Goal: Transaction & Acquisition: Purchase product/service

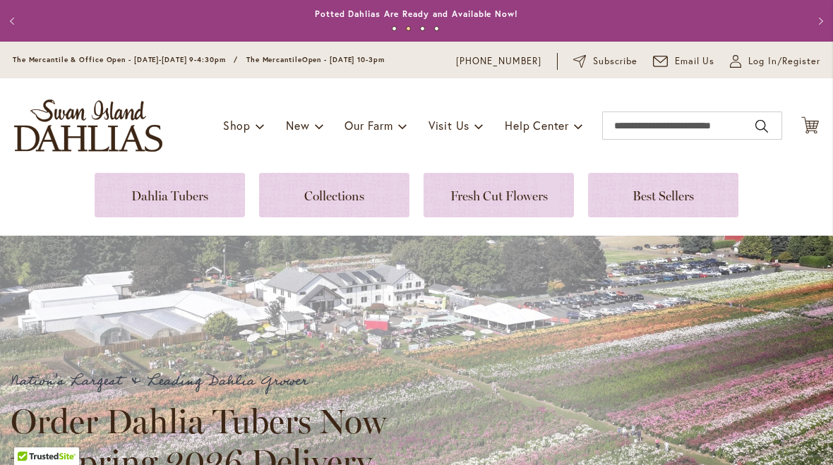
click at [191, 191] on link at bounding box center [170, 195] width 150 height 44
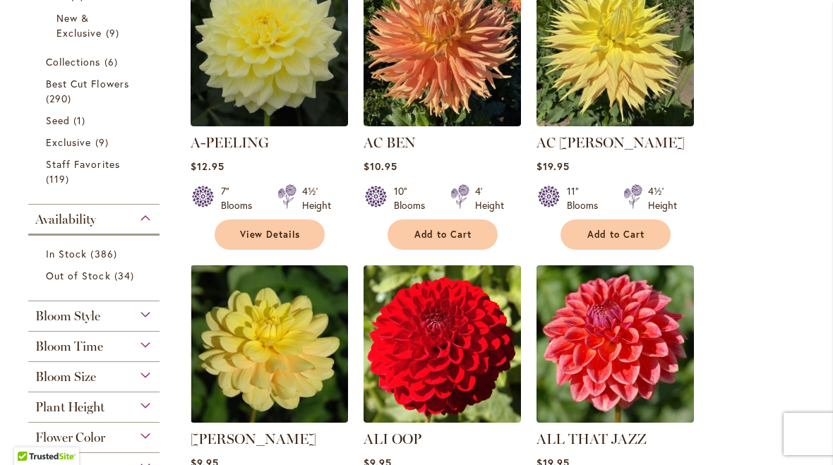
scroll to position [383, 0]
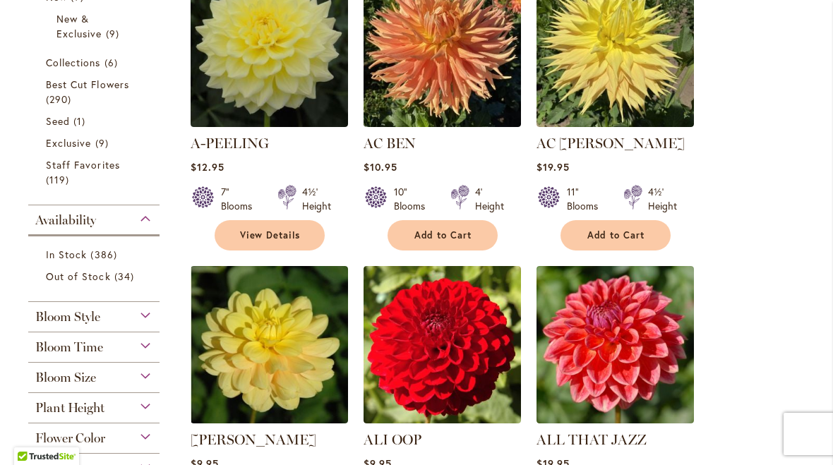
click at [451, 242] on button "Add to Cart" at bounding box center [443, 235] width 110 height 30
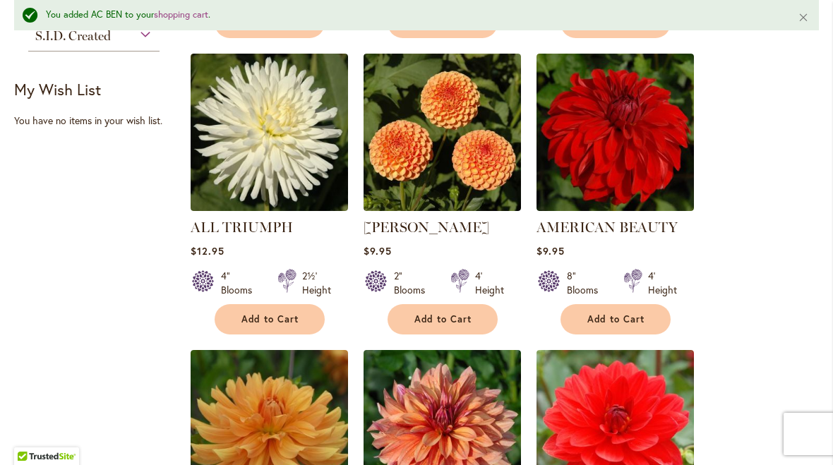
scroll to position [943, 0]
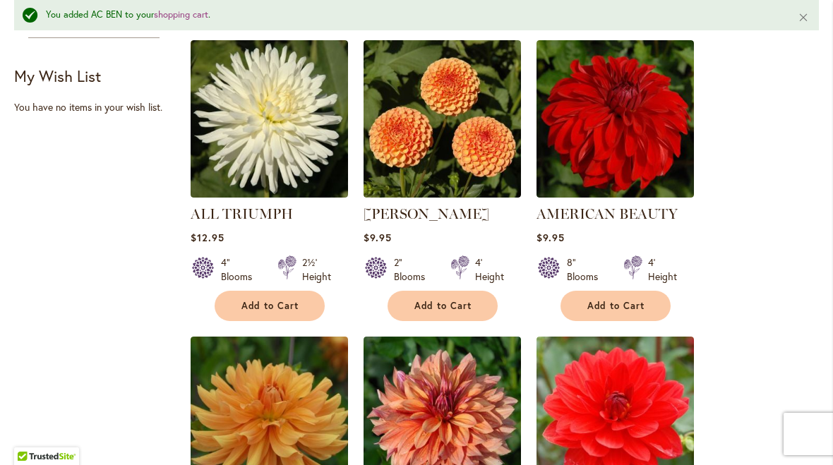
click at [460, 302] on span "Add to Cart" at bounding box center [444, 306] width 58 height 12
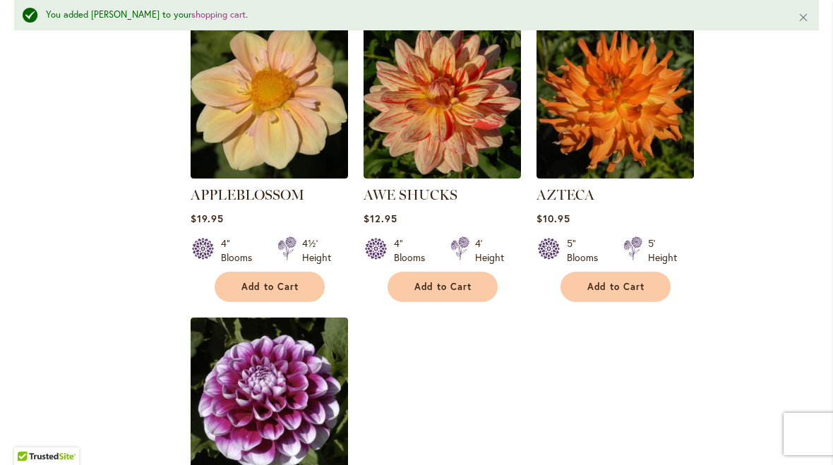
scroll to position [1576, 0]
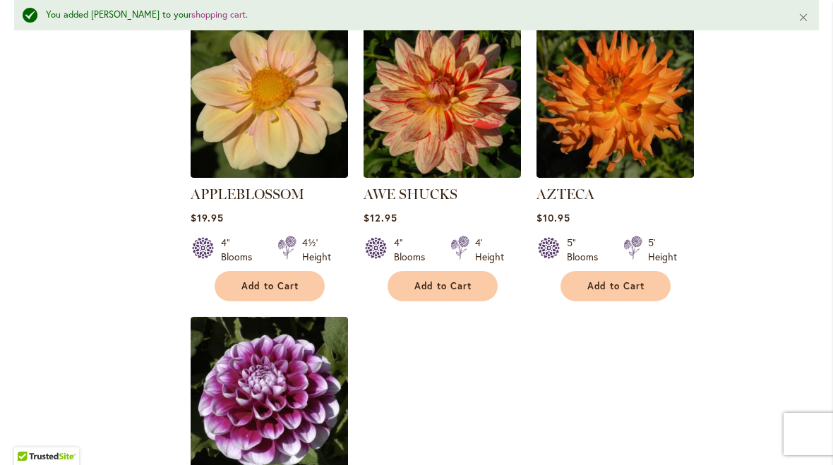
click at [290, 273] on button "Add to Cart" at bounding box center [270, 286] width 110 height 30
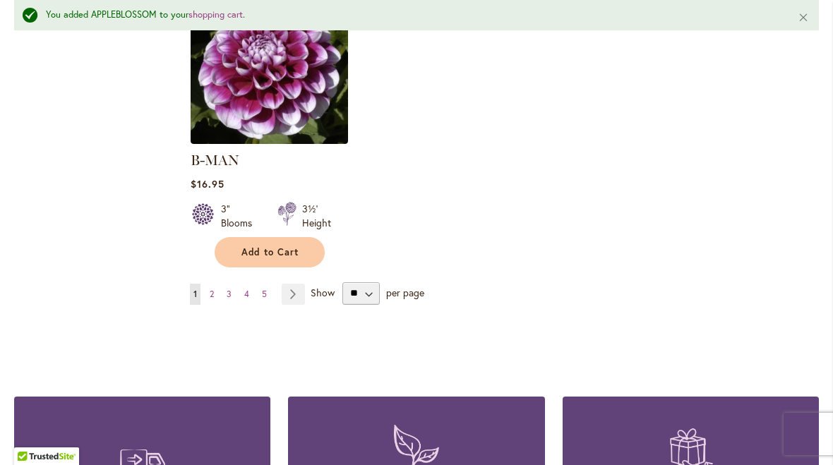
scroll to position [1915, 0]
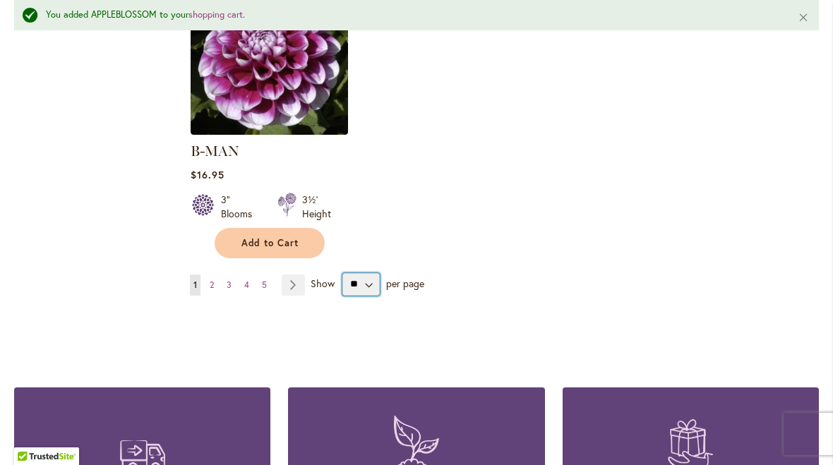
click at [365, 273] on select "** ** ** **" at bounding box center [361, 284] width 37 height 23
select select "**"
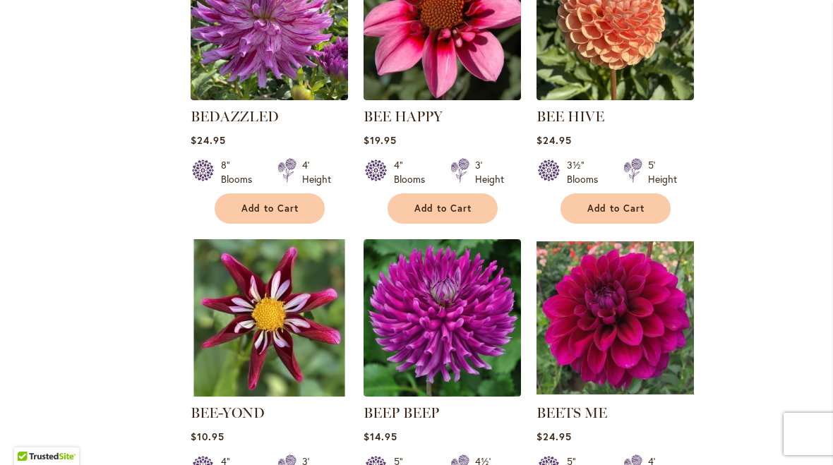
scroll to position [2803, 0]
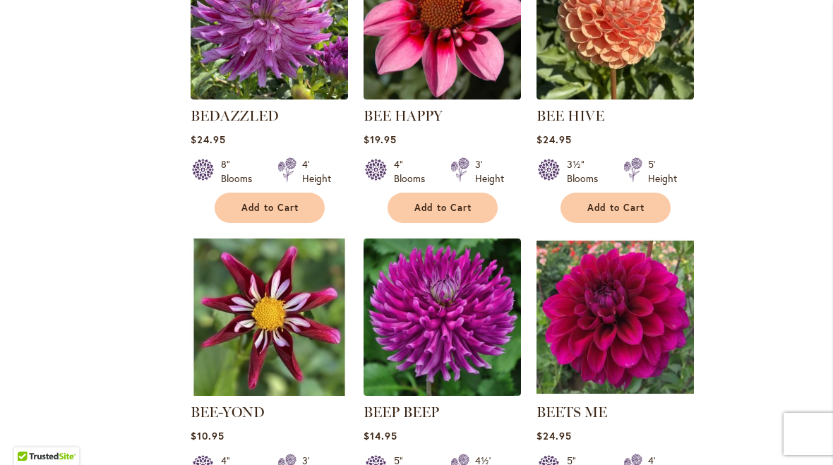
click at [449, 202] on span "Add to Cart" at bounding box center [444, 208] width 58 height 12
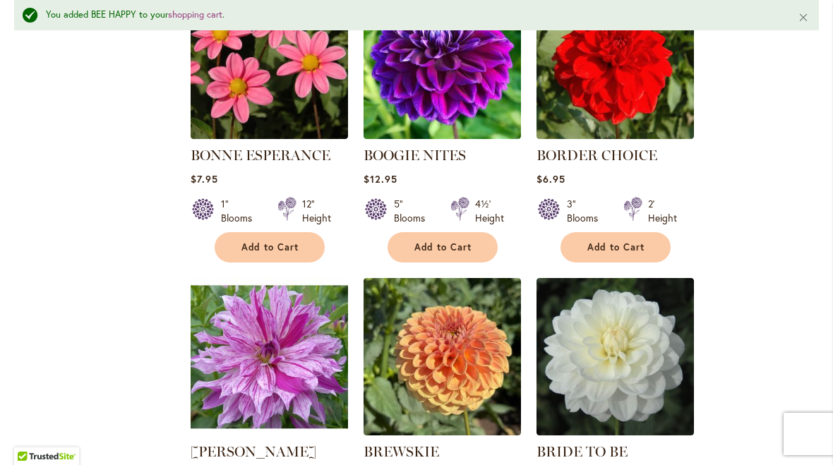
scroll to position [4905, 0]
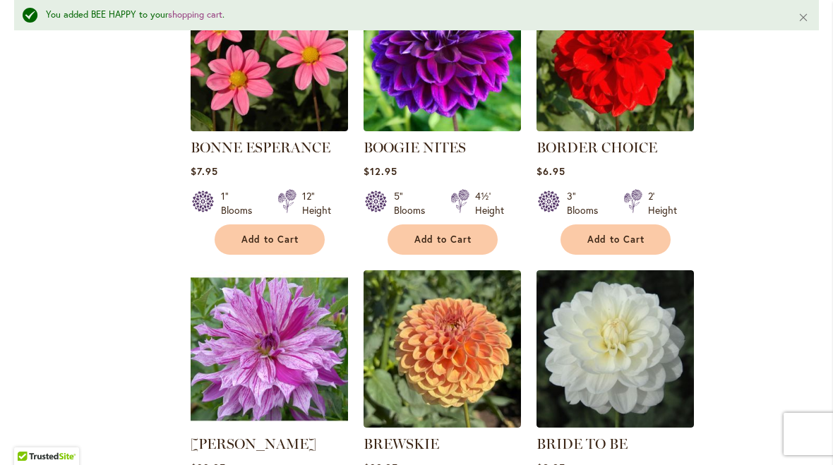
click at [273, 225] on button "Add to Cart" at bounding box center [270, 240] width 110 height 30
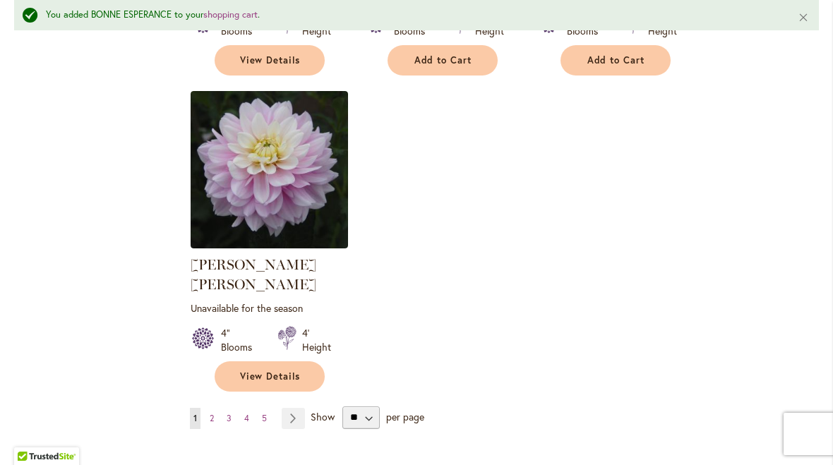
scroll to position [6589, 0]
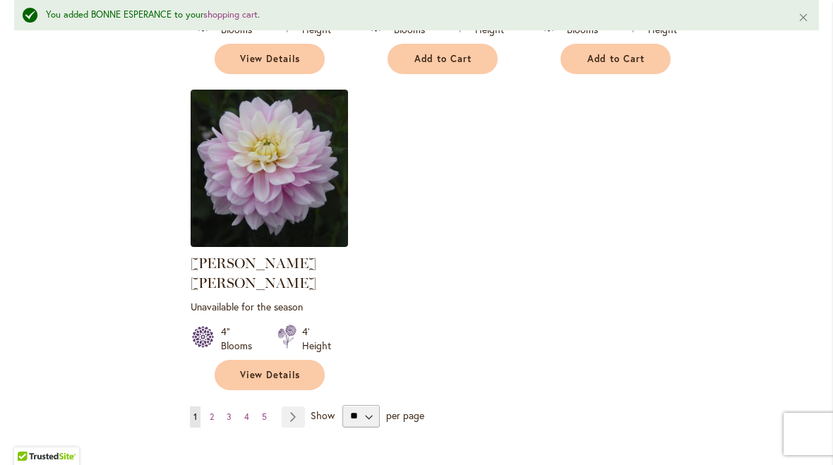
click at [297, 407] on link "Page Next" at bounding box center [293, 417] width 23 height 21
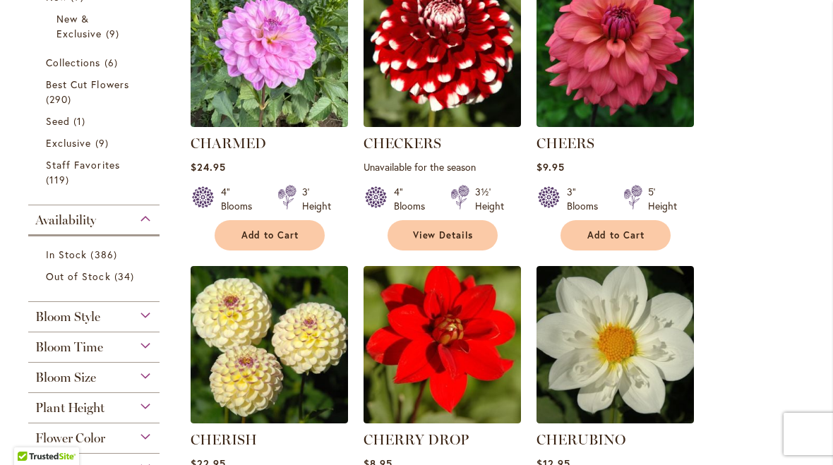
scroll to position [384, 0]
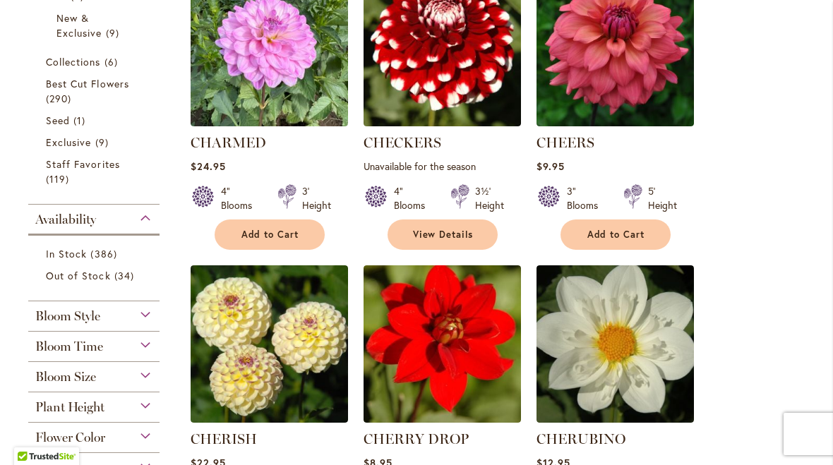
click at [620, 232] on span "Add to Cart" at bounding box center [617, 235] width 58 height 12
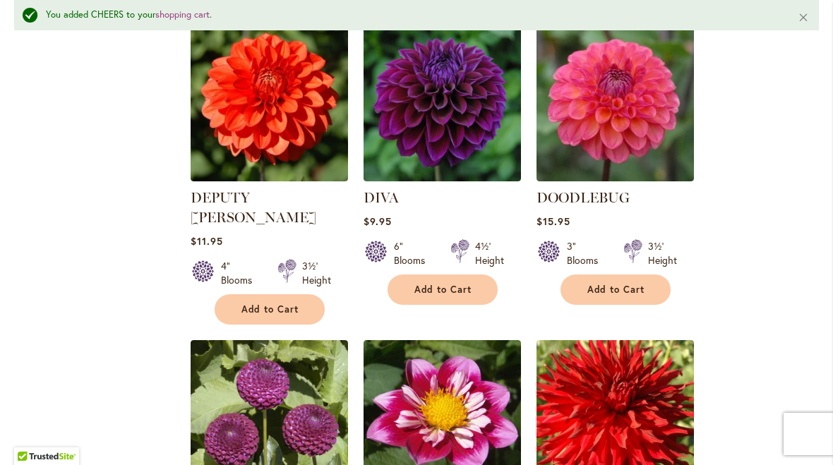
scroll to position [4041, 0]
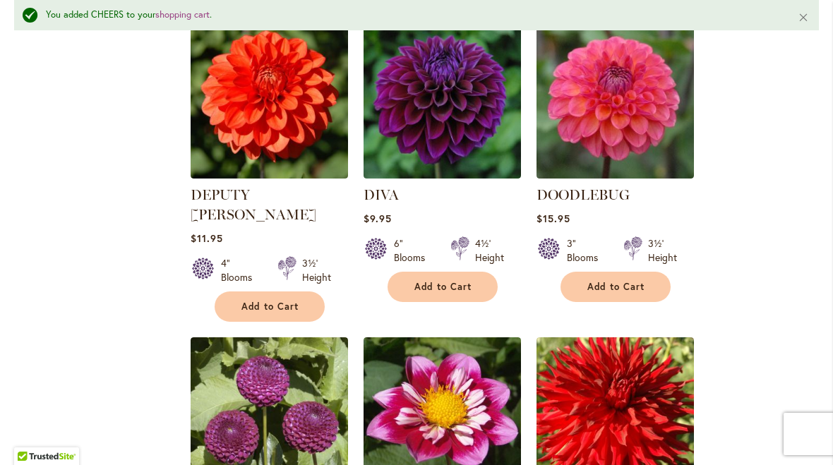
click at [624, 281] on span "Add to Cart" at bounding box center [617, 287] width 58 height 12
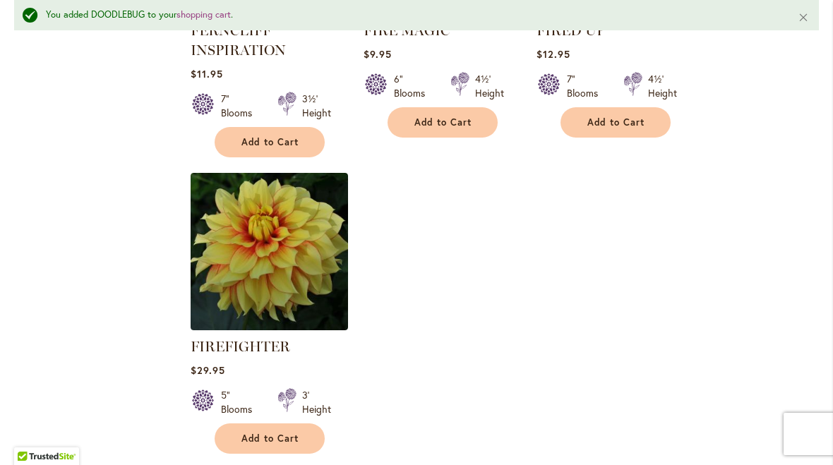
scroll to position [6655, 0]
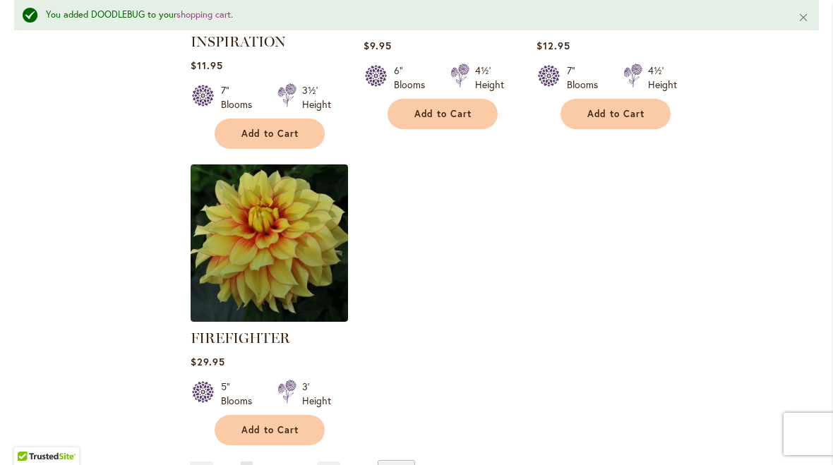
click at [323, 462] on link "Page Next" at bounding box center [328, 472] width 23 height 21
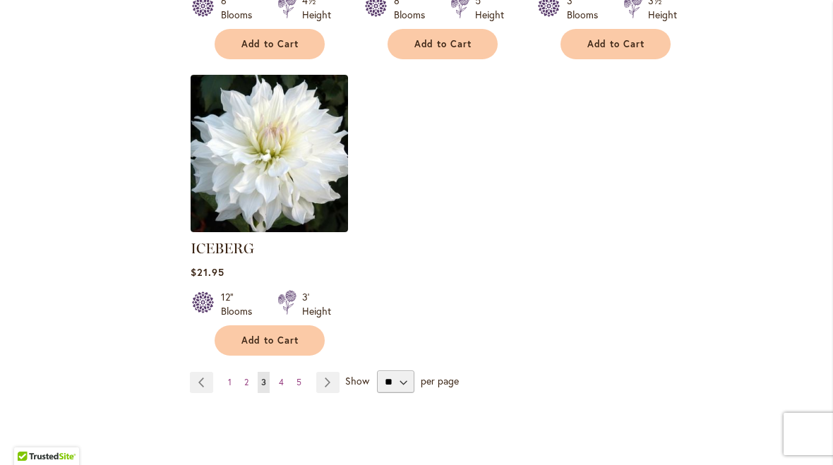
scroll to position [6748, 0]
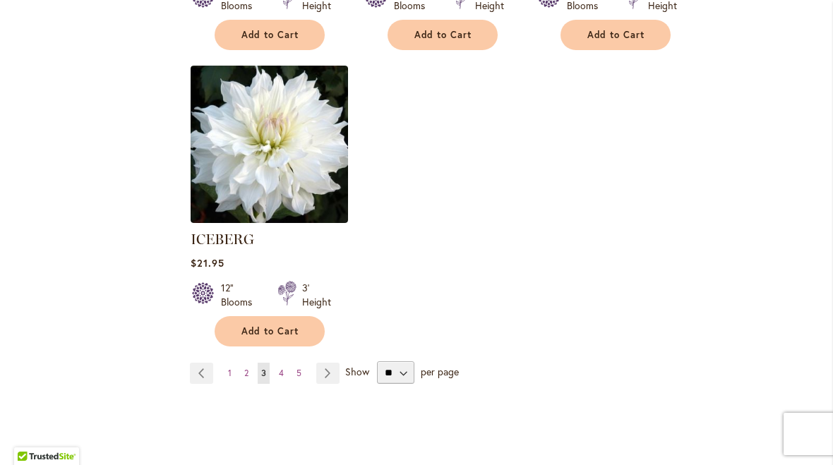
click at [324, 363] on link "Page Next" at bounding box center [327, 373] width 23 height 21
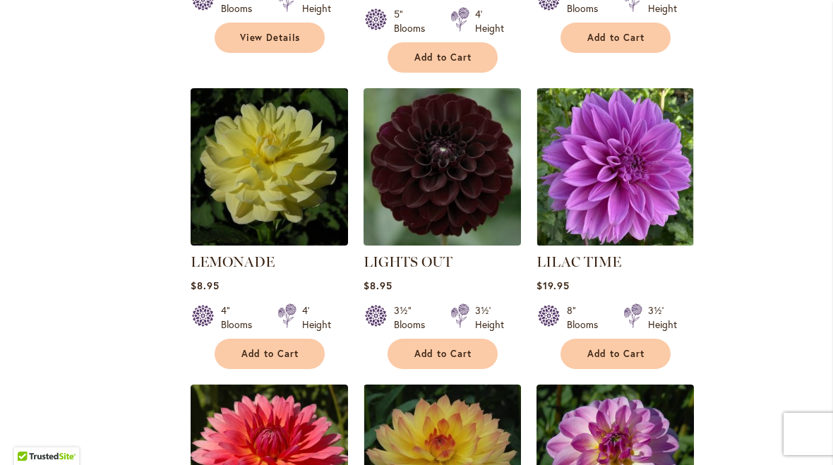
scroll to position [3923, 0]
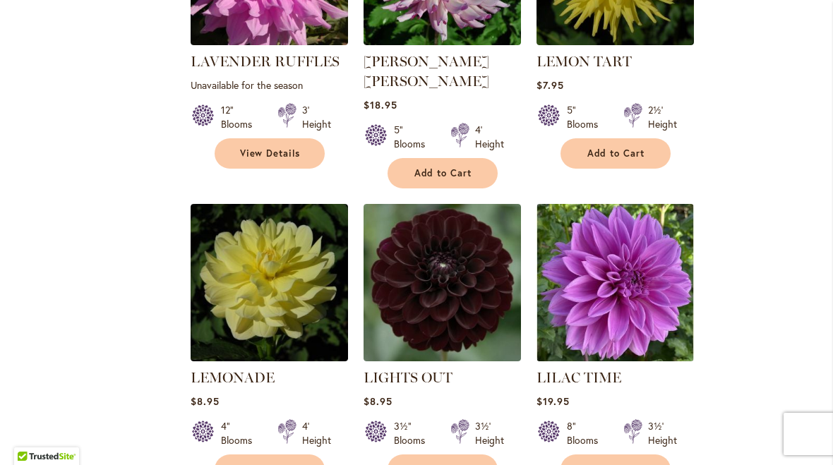
scroll to position [3870, 0]
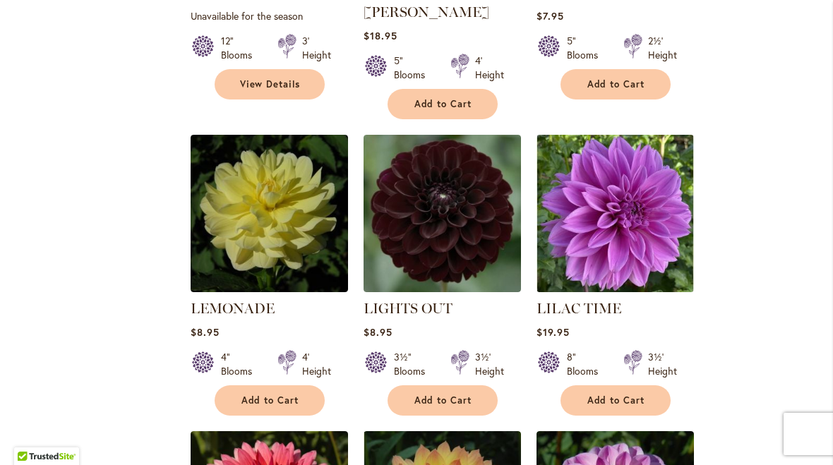
click at [460, 395] on span "Add to Cart" at bounding box center [444, 401] width 58 height 12
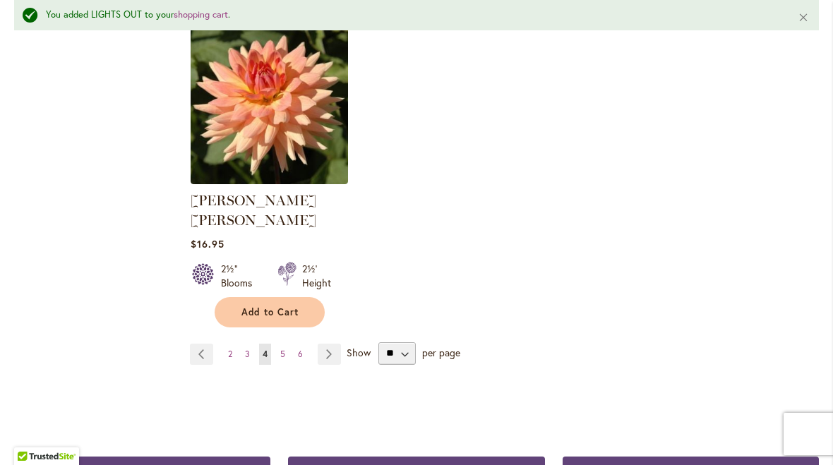
scroll to position [6746, 0]
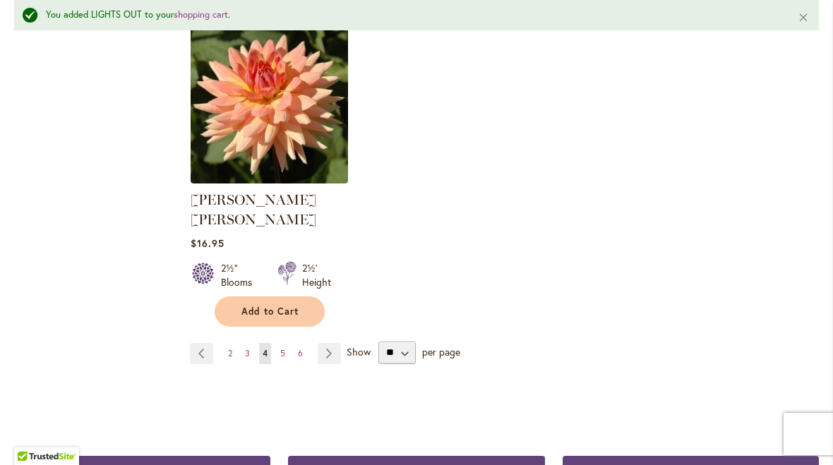
click at [329, 343] on link "Page Next" at bounding box center [329, 353] width 23 height 21
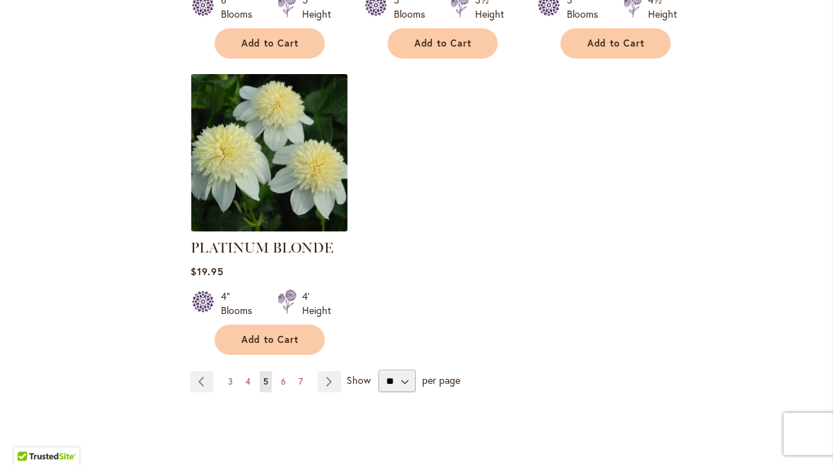
scroll to position [6692, 0]
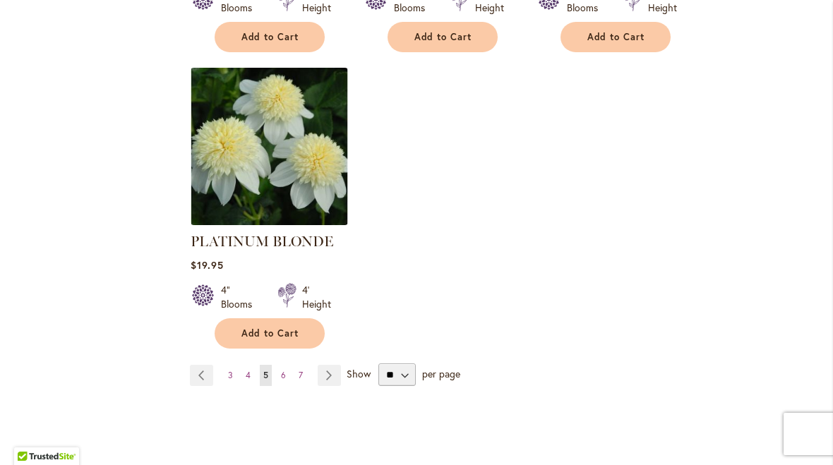
click at [329, 365] on link "Page Next" at bounding box center [329, 375] width 23 height 21
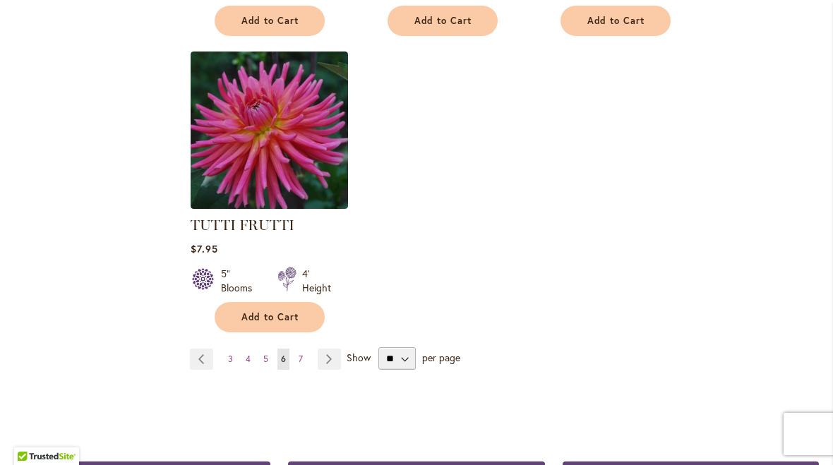
scroll to position [6628, 0]
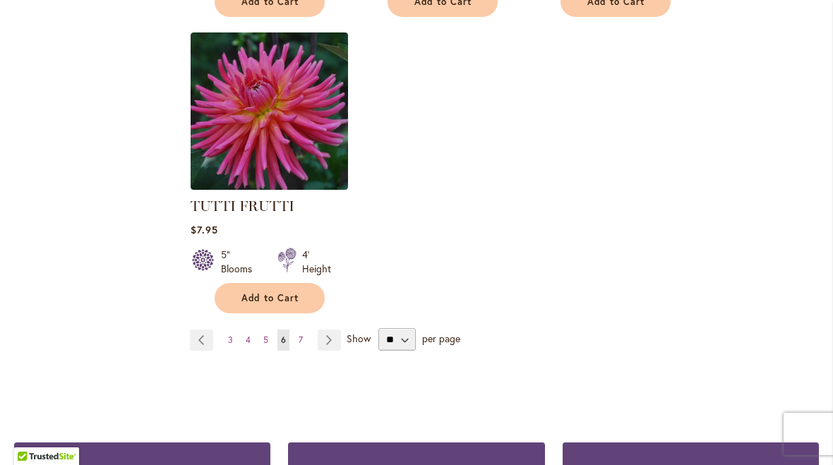
click at [331, 330] on link "Page Next" at bounding box center [329, 340] width 23 height 21
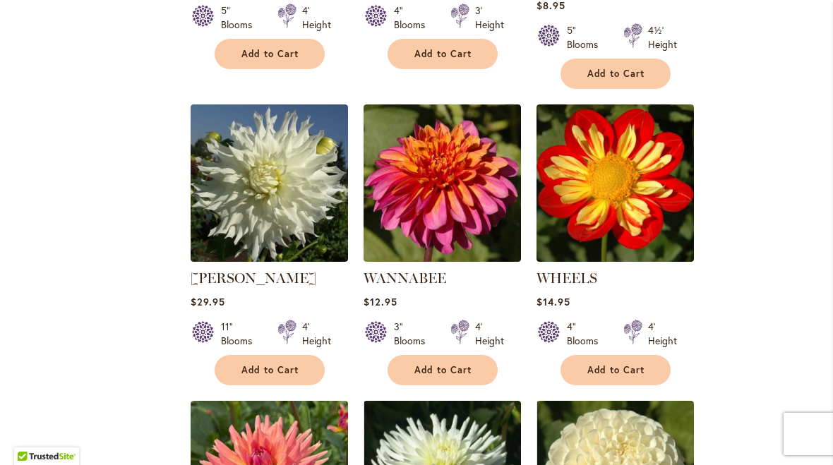
scroll to position [1159, 0]
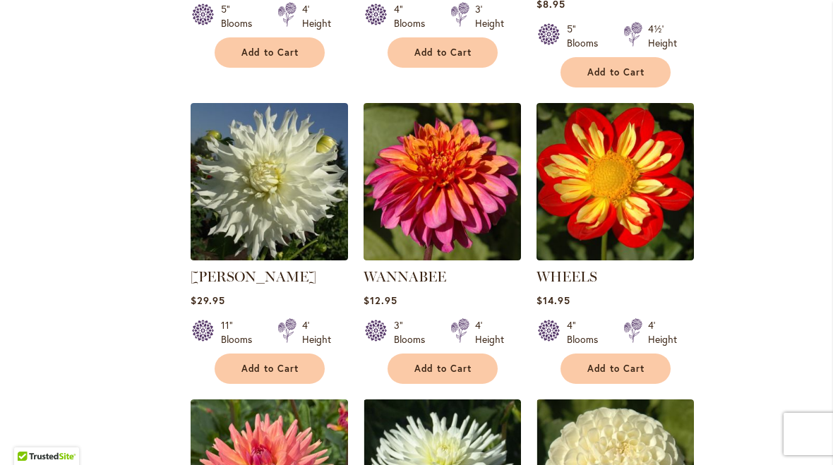
click at [465, 363] on span "Add to Cart" at bounding box center [444, 369] width 58 height 12
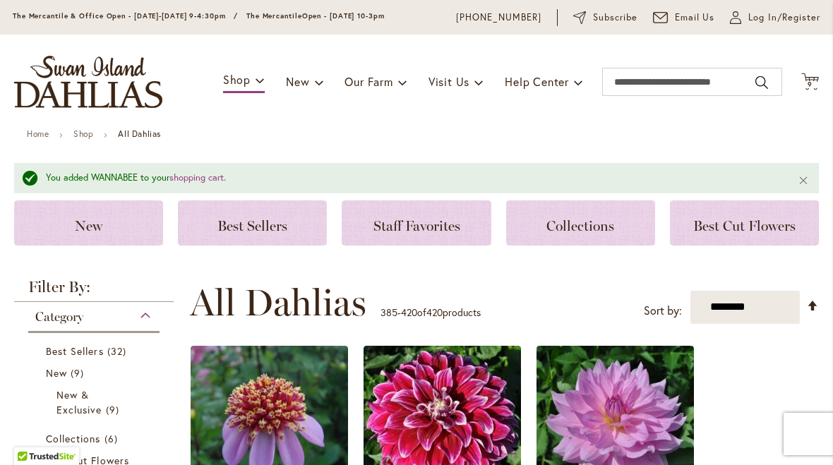
scroll to position [44, 0]
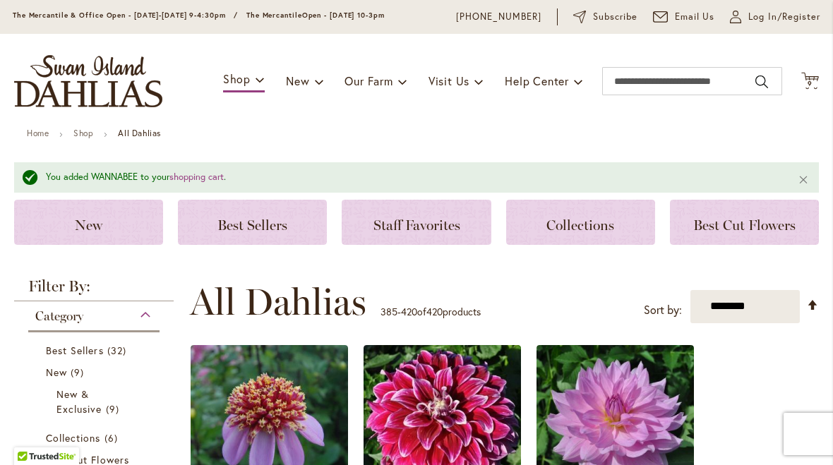
click at [815, 78] on icon "Cart .cls-1 { fill: #231f20; }" at bounding box center [811, 81] width 18 height 18
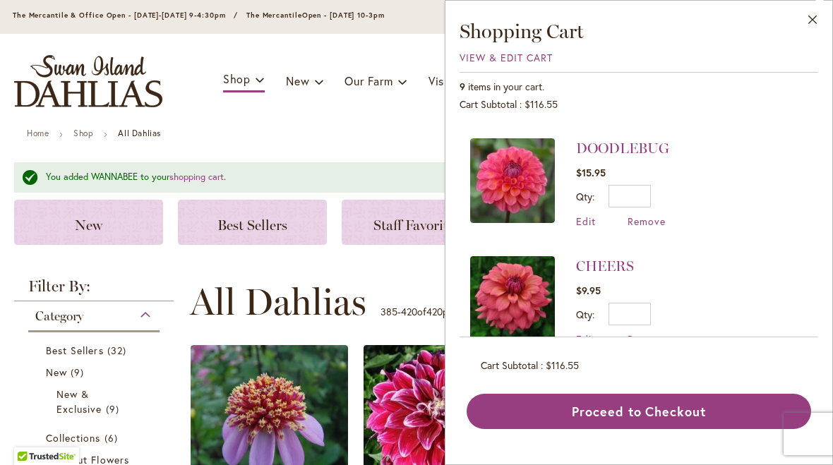
scroll to position [232, 0]
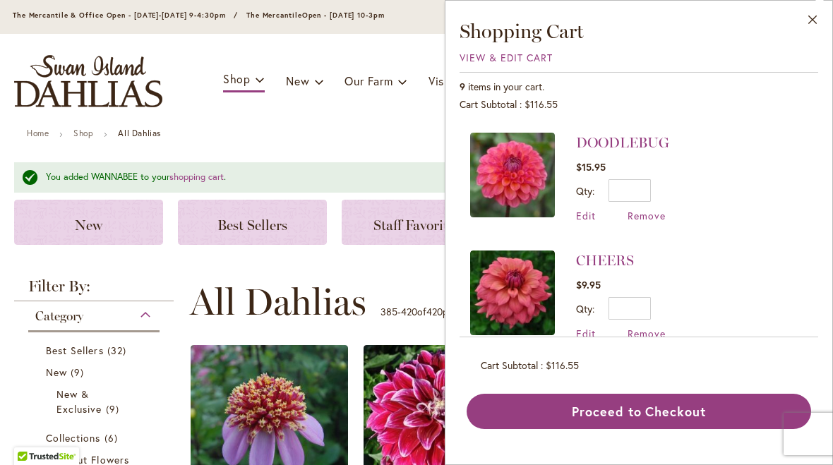
click at [640, 219] on span "Remove" at bounding box center [647, 215] width 38 height 13
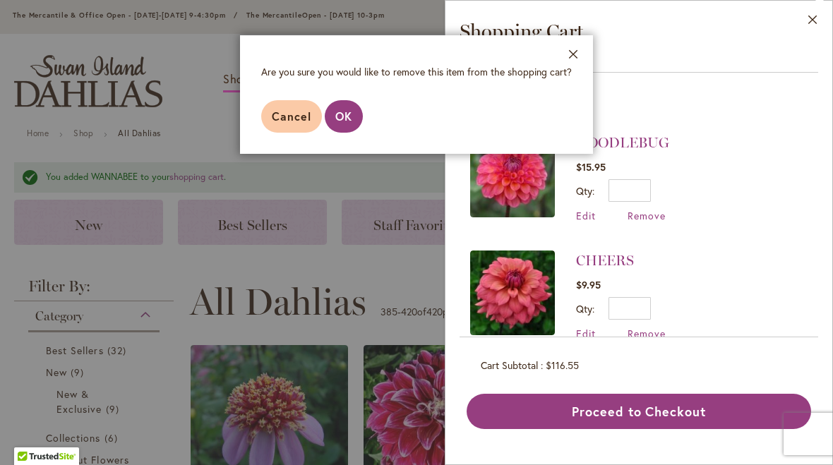
click at [338, 118] on span "OK" at bounding box center [343, 116] width 17 height 15
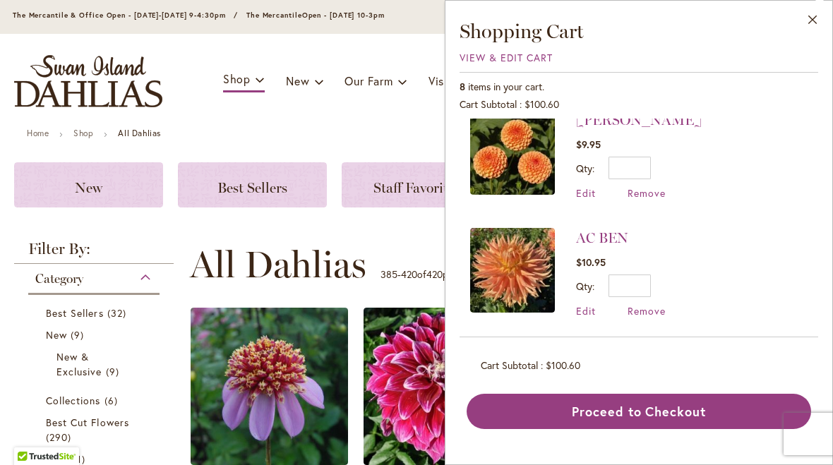
scroll to position [727, 0]
click at [660, 410] on button "Proceed to Checkout" at bounding box center [639, 411] width 345 height 35
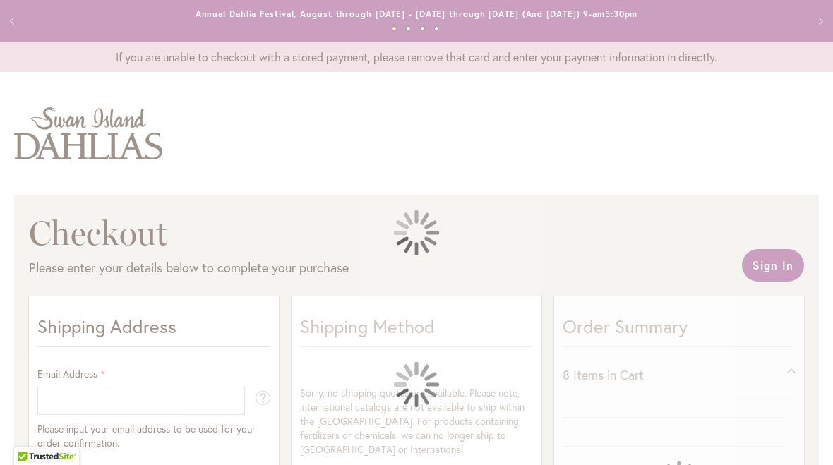
select select "**"
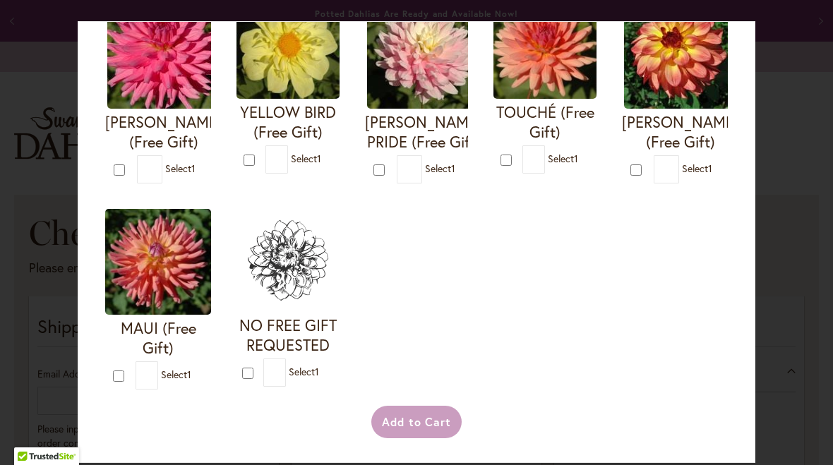
scroll to position [602, 0]
click at [436, 430] on div "Add to Cart" at bounding box center [416, 422] width 627 height 32
click at [167, 256] on img at bounding box center [158, 262] width 106 height 106
type input "*"
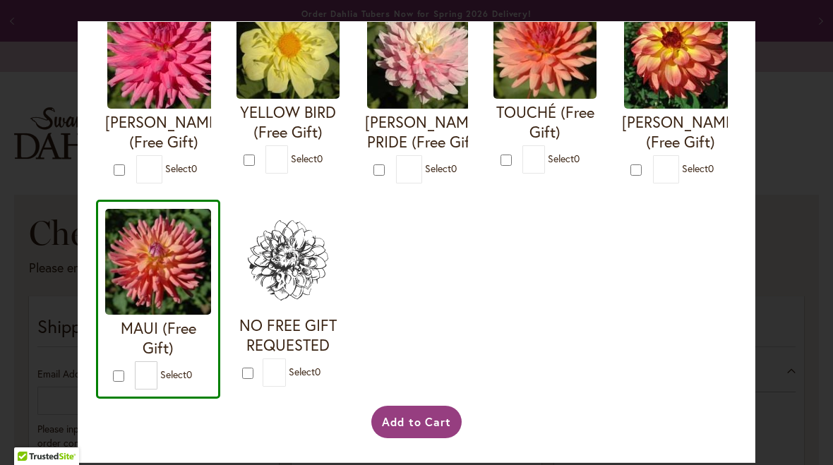
click at [429, 428] on button "Add to Cart" at bounding box center [416, 422] width 91 height 32
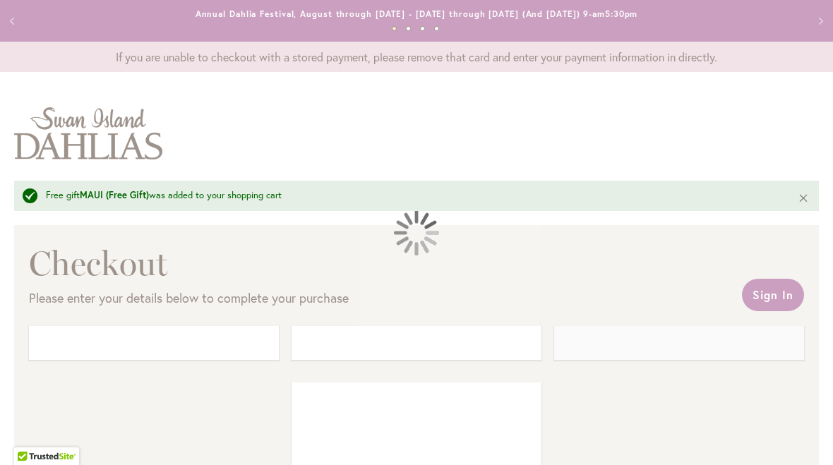
select select "**"
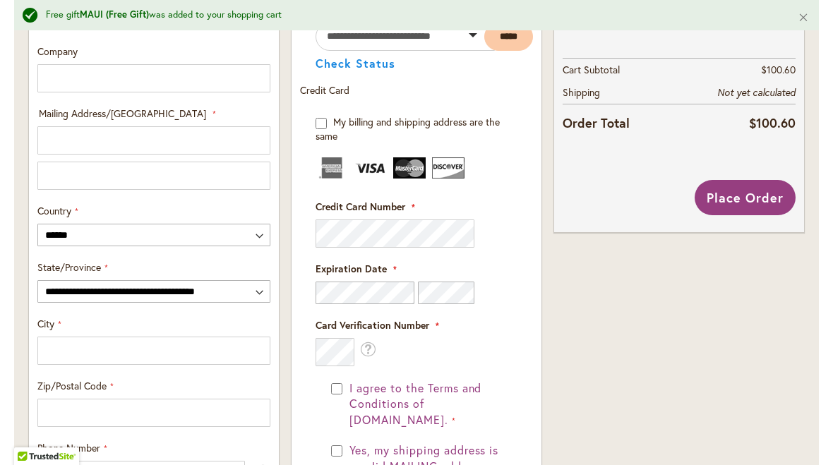
scroll to position [677, 0]
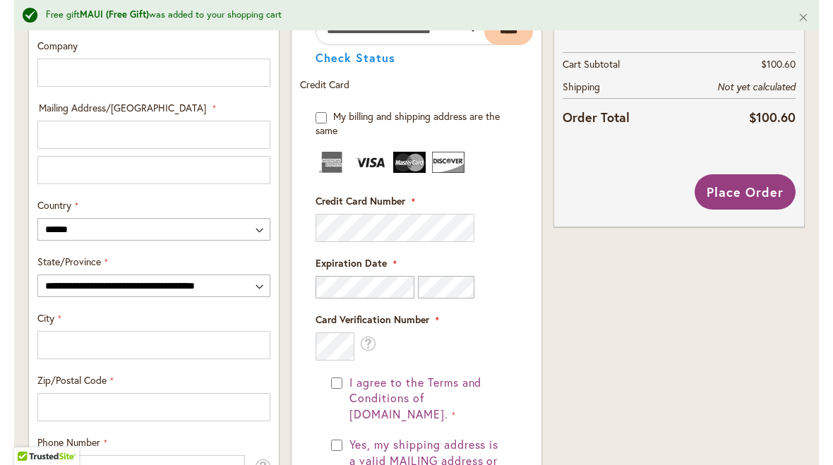
click at [727, 194] on span "Place Order" at bounding box center [745, 192] width 77 height 17
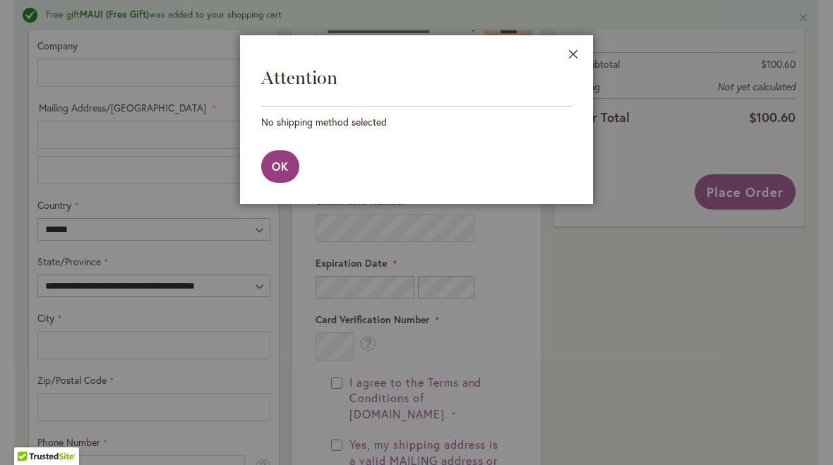
click at [573, 43] on button "Close" at bounding box center [573, 57] width 39 height 44
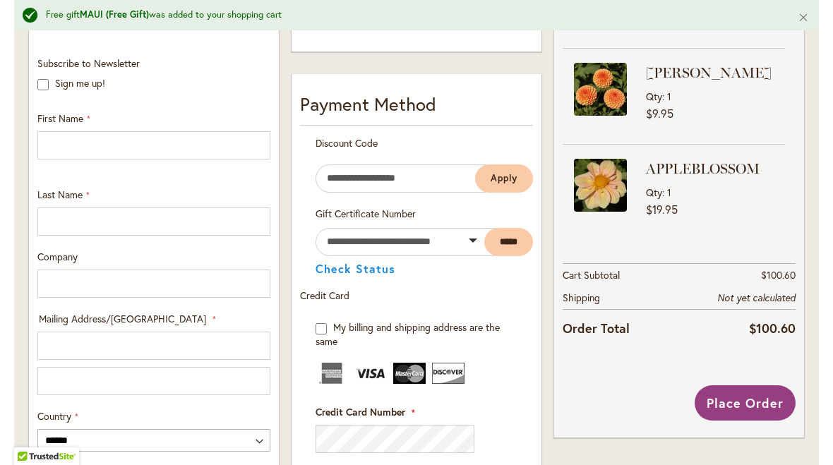
scroll to position [463, 0]
